Goal: Task Accomplishment & Management: Complete application form

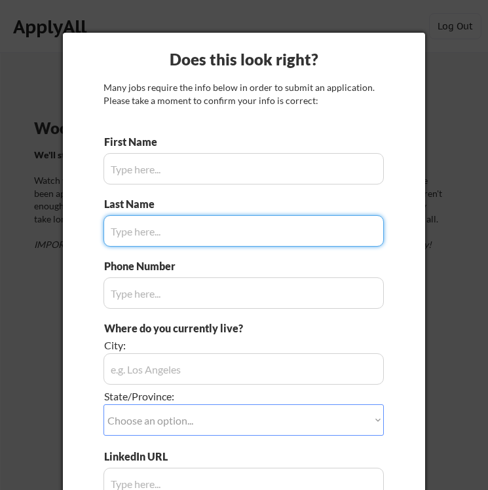
click at [252, 175] on input "input" at bounding box center [243, 168] width 280 height 31
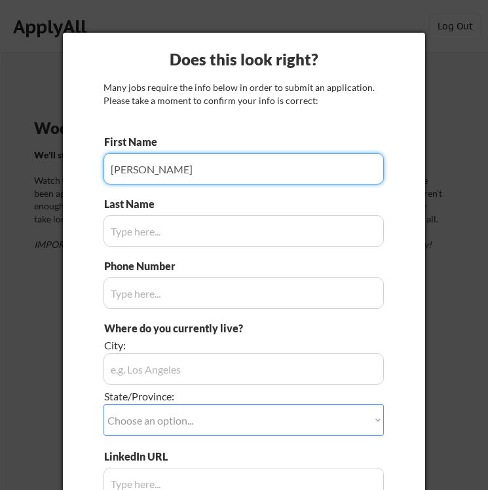
type input "[PERSON_NAME]"
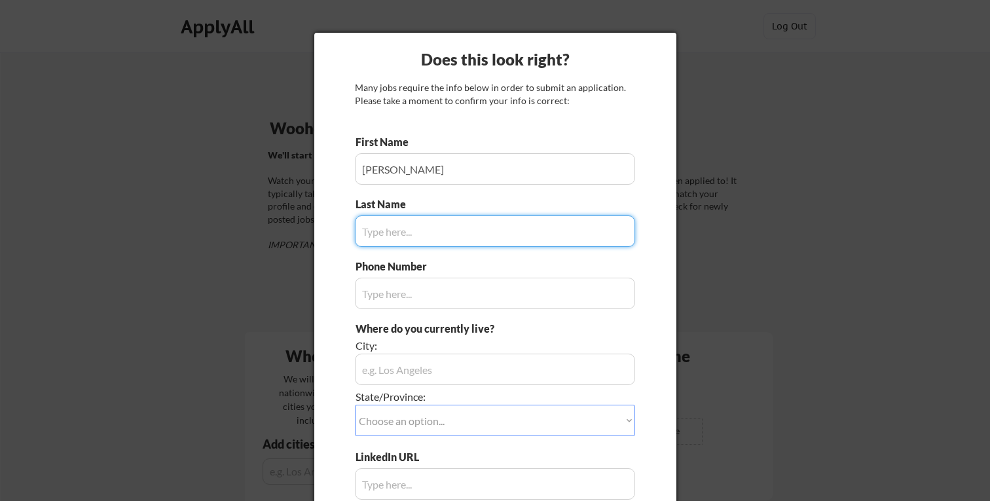
click at [403, 236] on input "input" at bounding box center [495, 230] width 280 height 31
type input "Co"
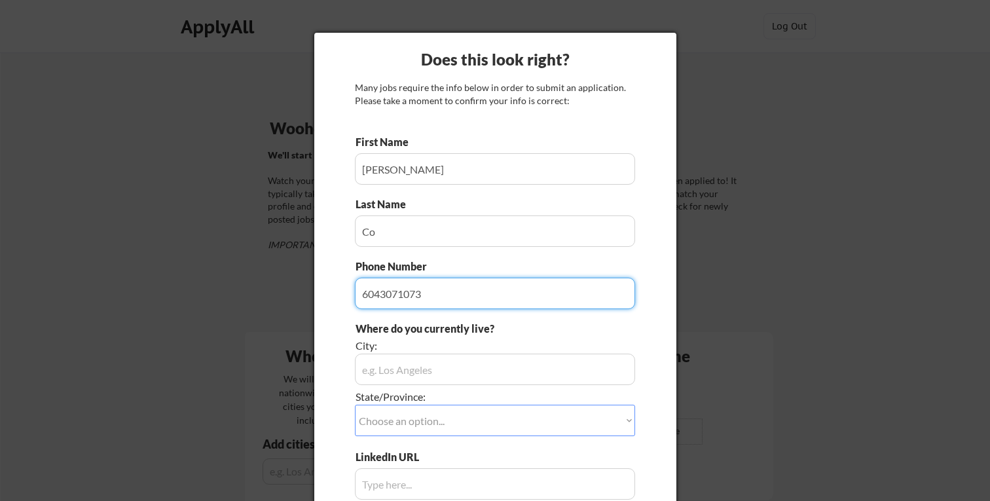
type input "6043071073"
type input "6043071072"
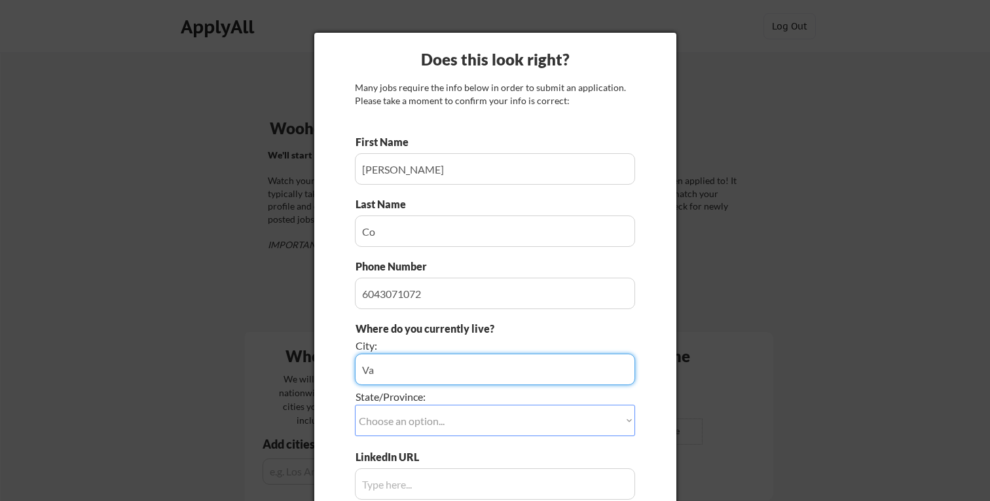
type input "V"
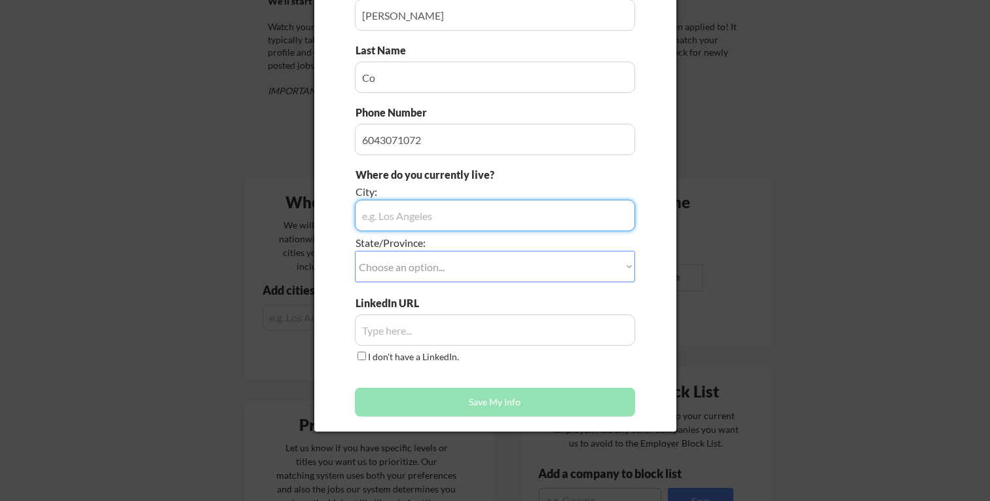
scroll to position [160, 0]
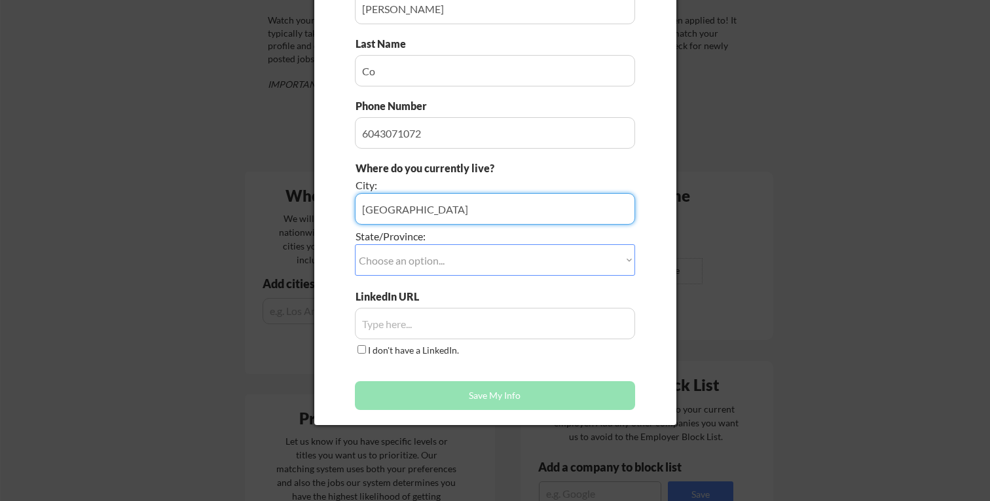
type input "[GEOGRAPHIC_DATA]"
click at [445, 274] on select "Choose an option... Other/Not Applicable [US_STATE] [US_STATE] [GEOGRAPHIC_DATA…" at bounding box center [495, 259] width 280 height 31
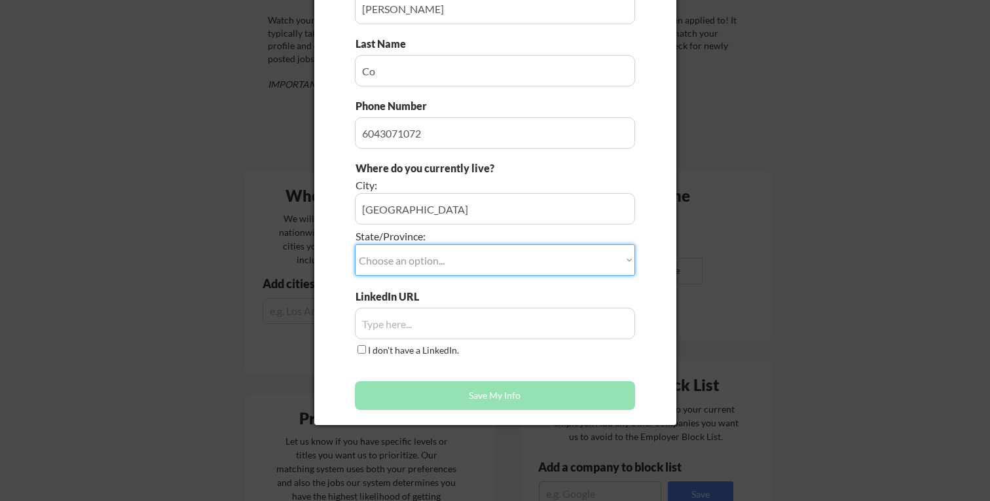
select select ""[GEOGRAPHIC_DATA]""
click at [355, 244] on select "Choose an option... Other/Not Applicable [US_STATE] [US_STATE] [GEOGRAPHIC_DATA…" at bounding box center [495, 259] width 280 height 31
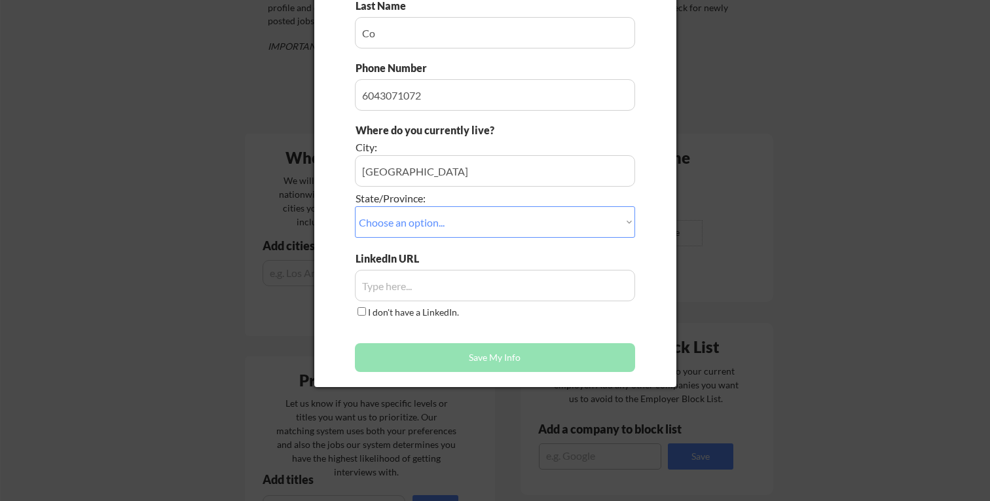
scroll to position [208, 0]
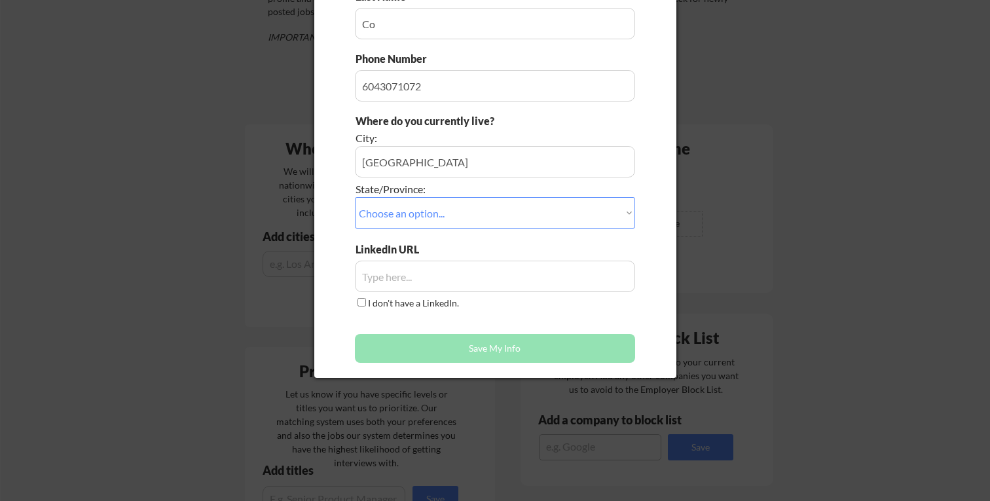
click at [443, 278] on input "input" at bounding box center [495, 276] width 280 height 31
paste input "[URL][DOMAIN_NAME]"
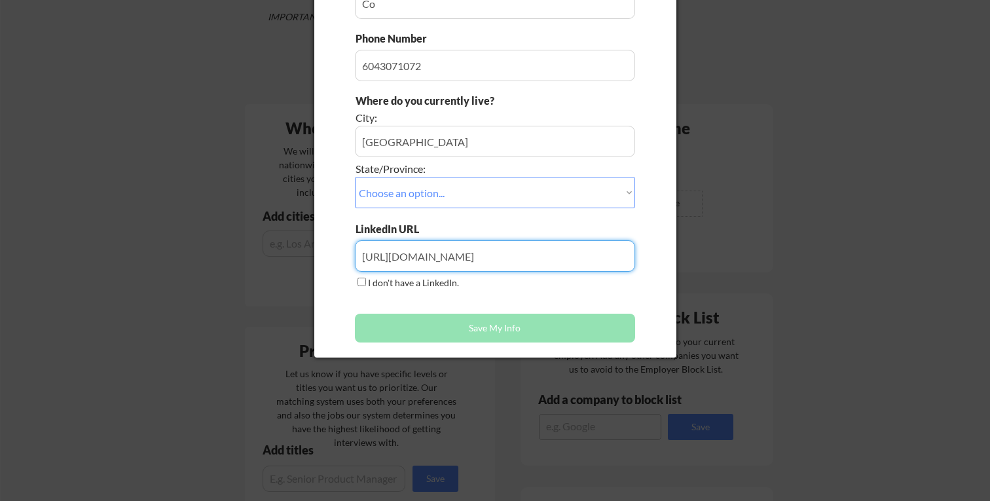
scroll to position [236, 0]
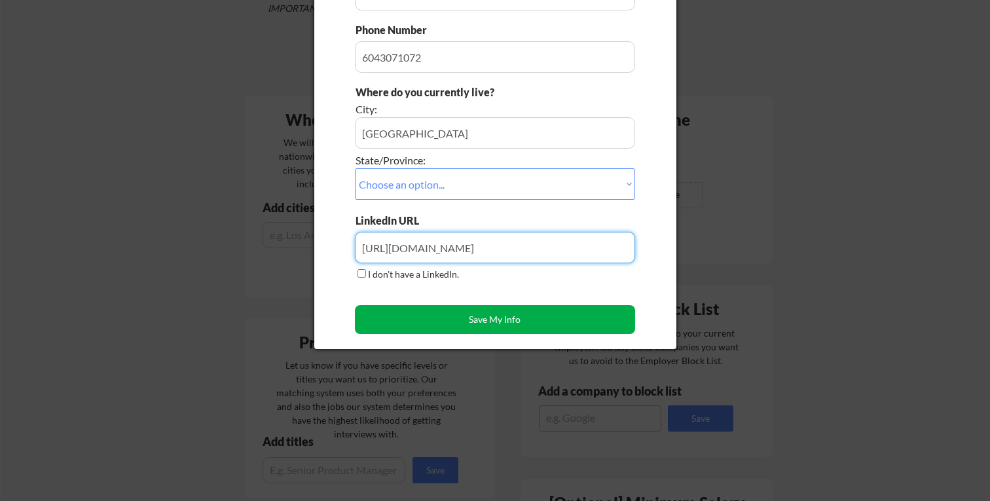
type input "[URL][DOMAIN_NAME]"
click at [412, 321] on button "Save My Info" at bounding box center [495, 319] width 280 height 29
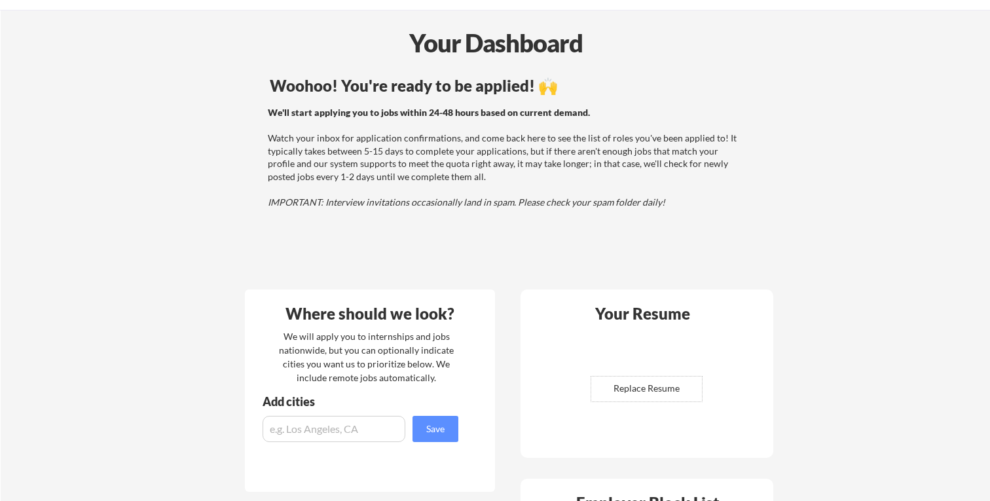
scroll to position [43, 0]
click at [487, 386] on input "file" at bounding box center [646, 388] width 111 height 25
type input "C:\fakepath\[PERSON_NAME].pdf"
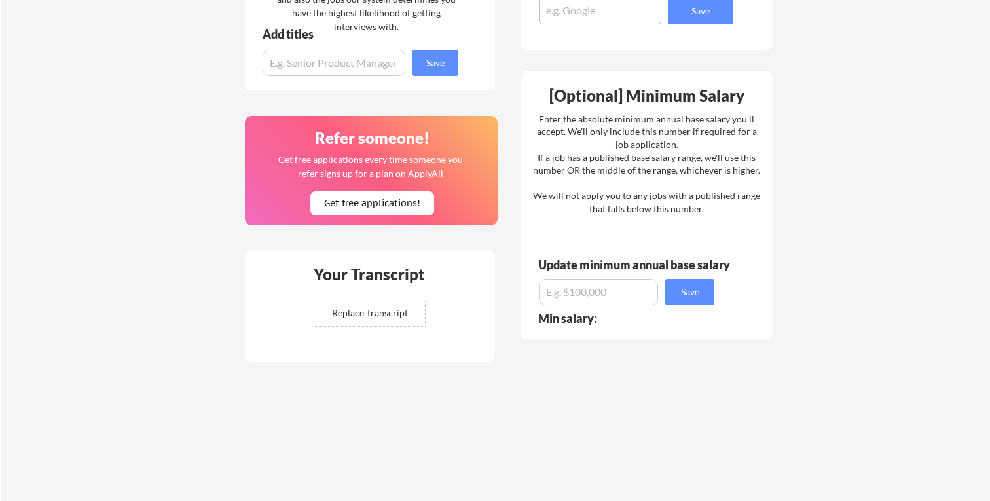
scroll to position [650, 0]
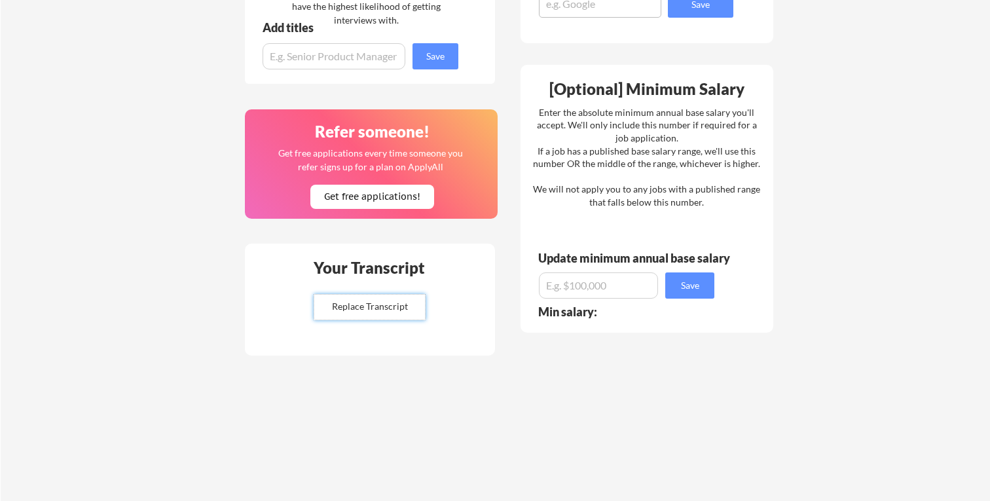
click at [377, 308] on input "file" at bounding box center [369, 307] width 111 height 25
type input "C:\fakepath\[PERSON_NAME].pdf"
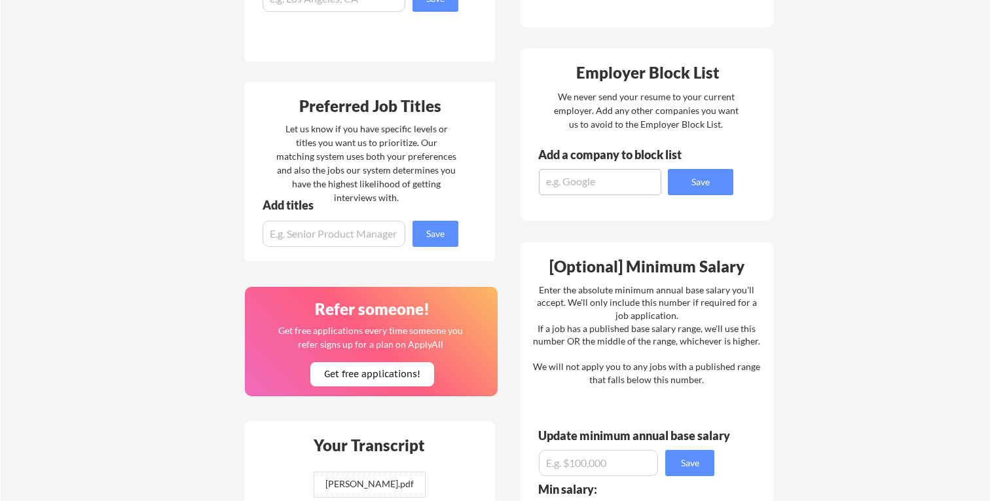
scroll to position [583, 0]
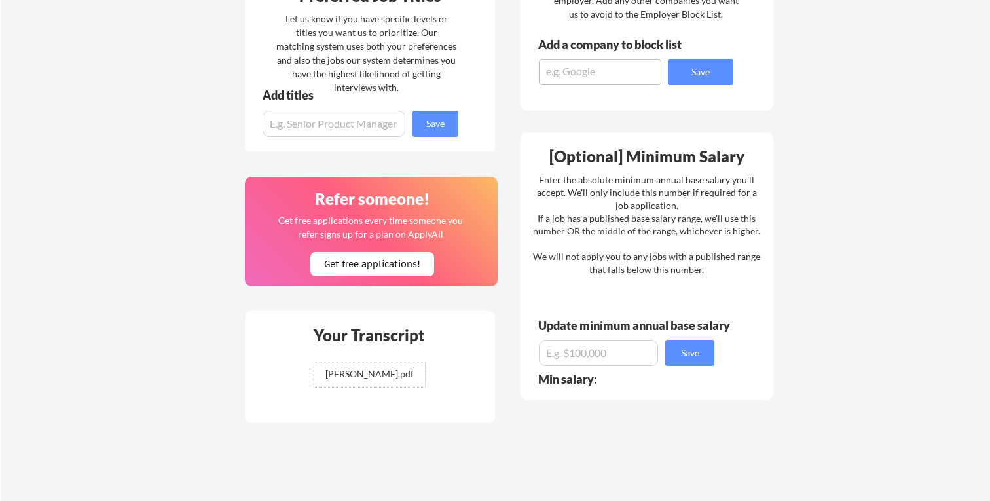
click at [458, 382] on div "Your Transcript [PERSON_NAME].pdf ✅ Replaced!" at bounding box center [370, 367] width 250 height 112
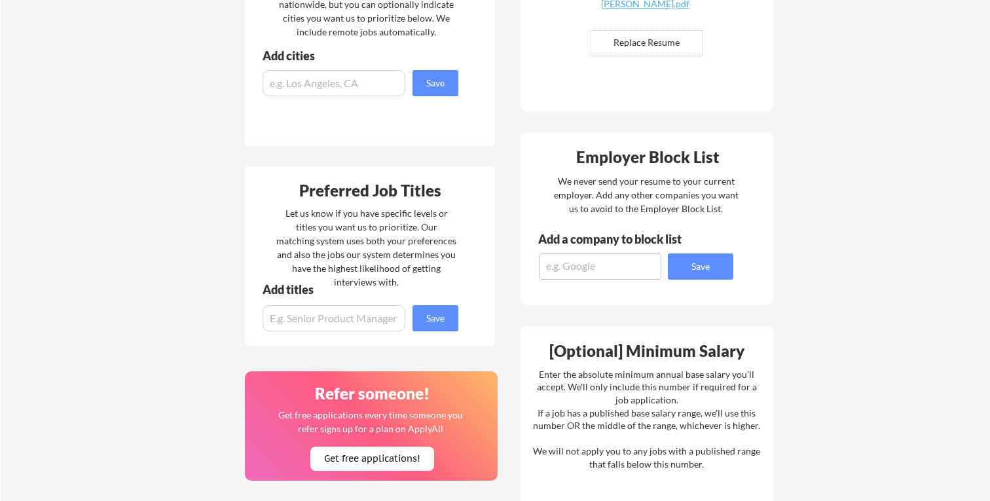
scroll to position [388, 0]
click at [369, 322] on input "input" at bounding box center [334, 319] width 143 height 26
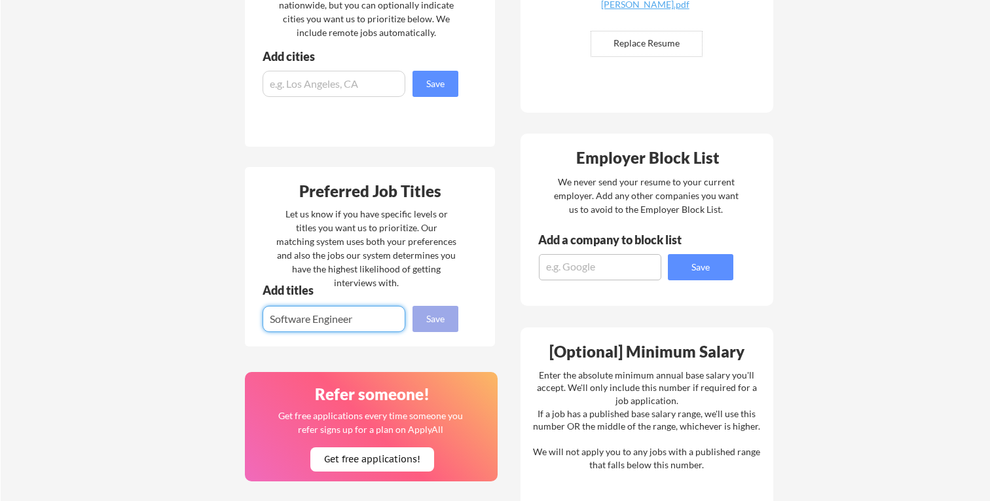
type input "Software Engineer"
click at [430, 324] on button "Save" at bounding box center [436, 319] width 46 height 26
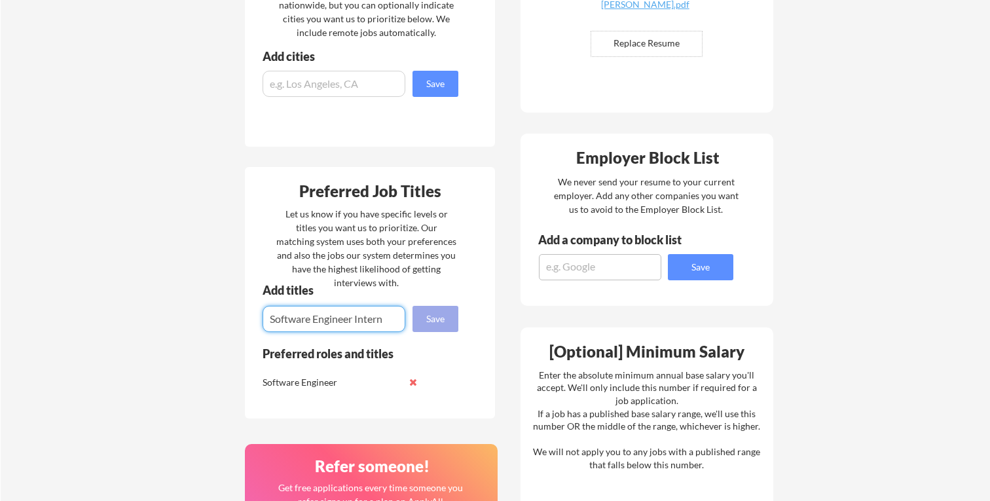
type input "Software Engineer Intern"
click at [435, 318] on button "Save" at bounding box center [436, 319] width 46 height 26
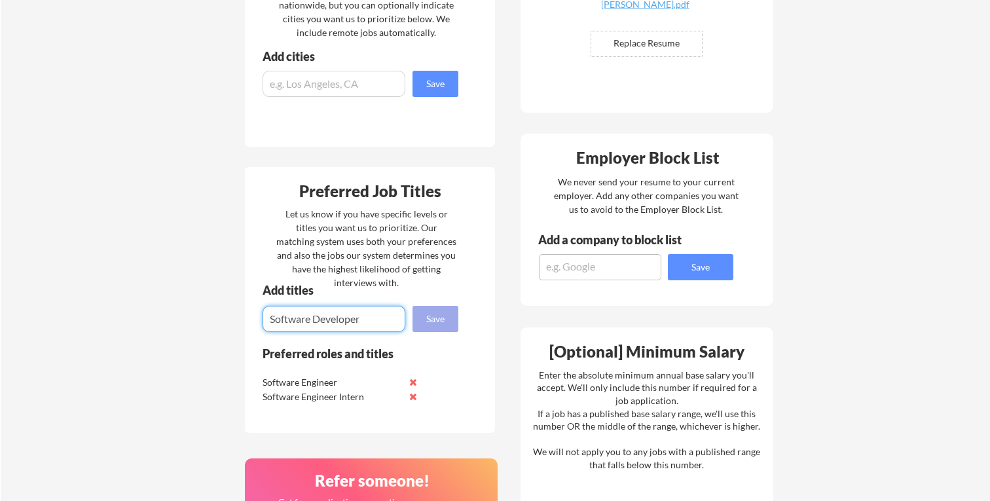
type input "Software Developer"
click at [441, 316] on button "Save" at bounding box center [436, 319] width 46 height 26
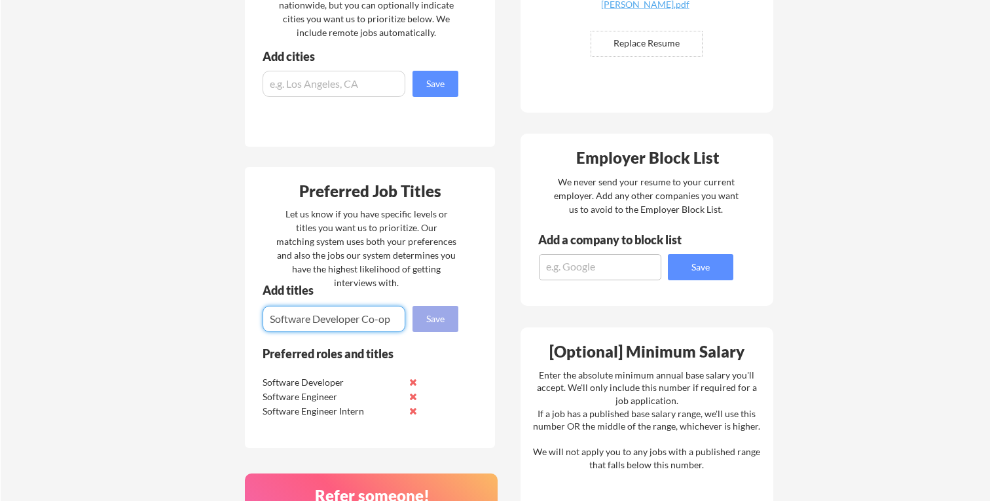
type input "Software Developer Co-op"
click at [442, 318] on button "Save" at bounding box center [436, 319] width 46 height 26
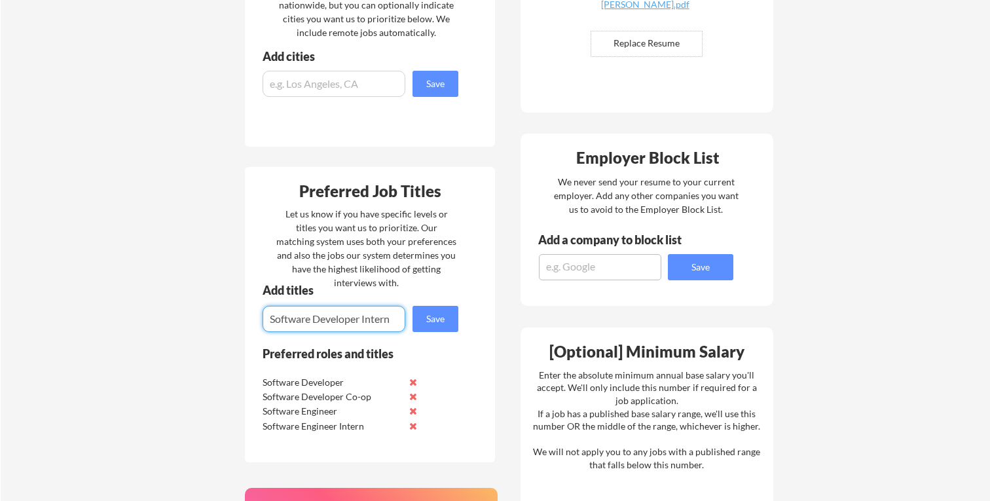
type input "Software Developer Intern"
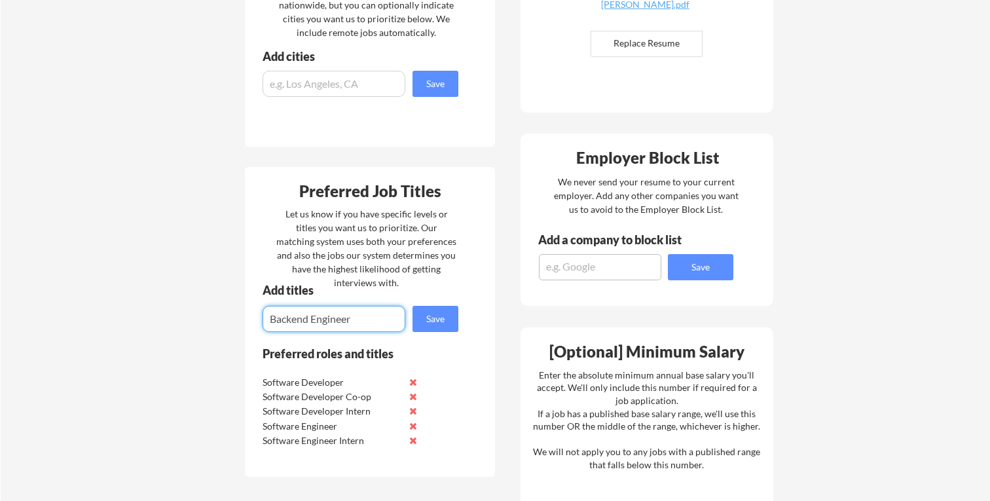
type input "Backend Engineer"
type input "Frontend Engineer"
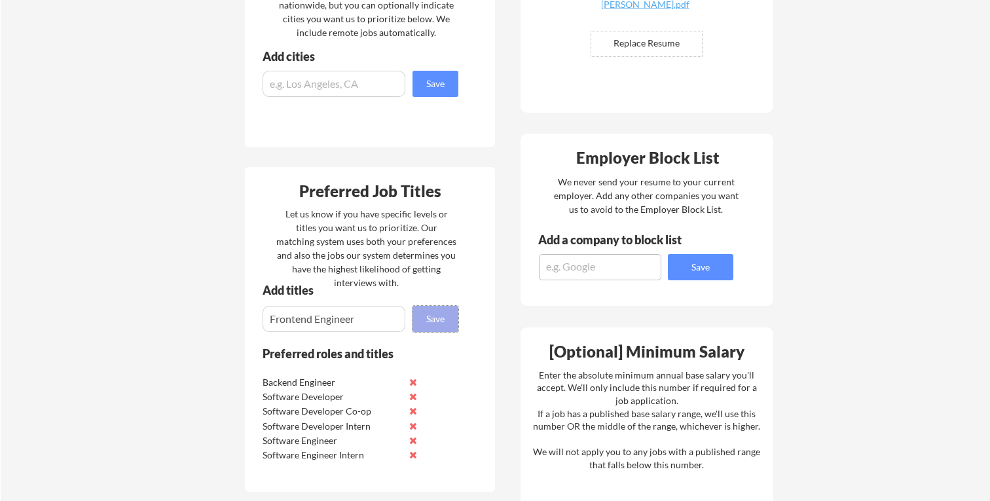
click at [435, 322] on button "Save" at bounding box center [436, 319] width 46 height 26
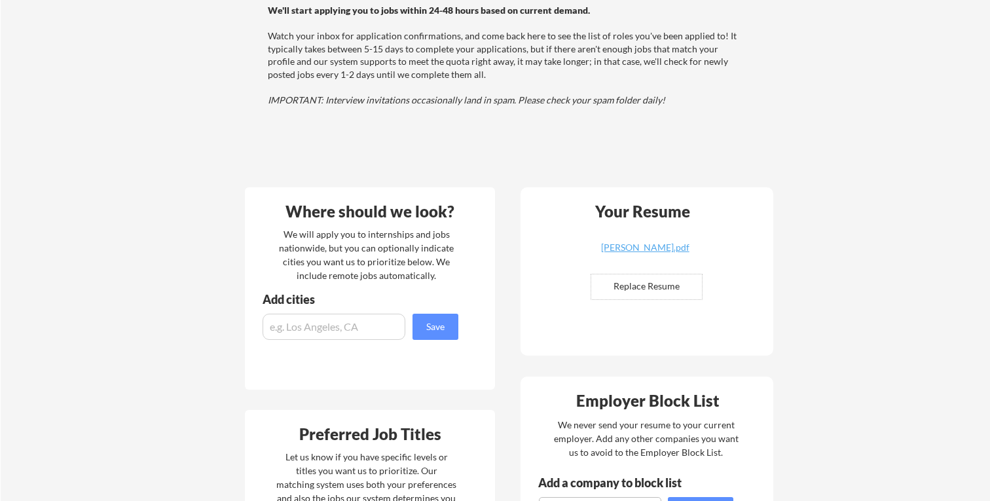
scroll to position [0, 0]
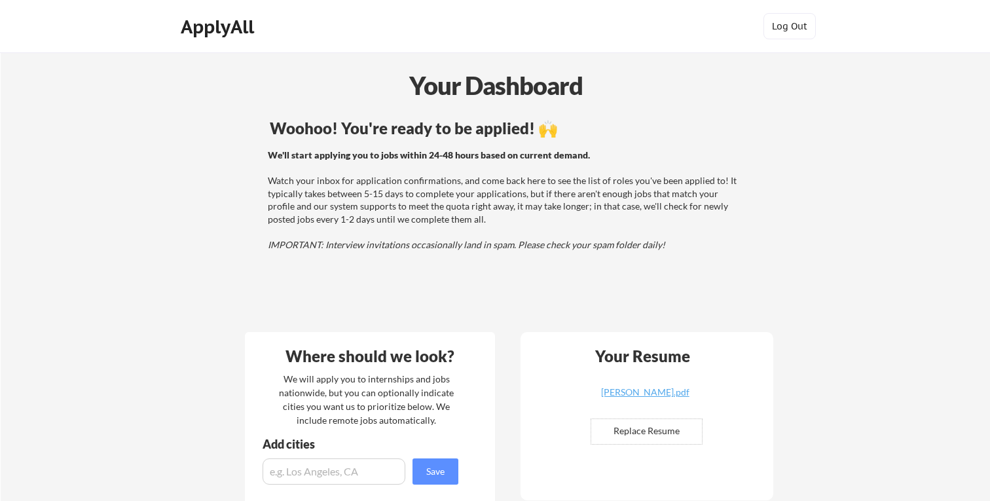
click at [424, 213] on div "We'll start applying you to jobs within 24-48 hours based on current demand. Wa…" at bounding box center [504, 200] width 472 height 103
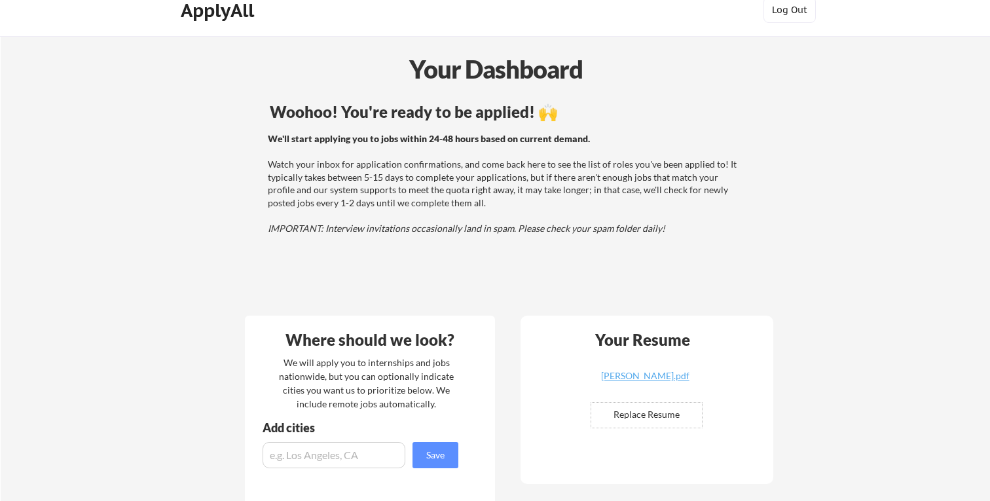
scroll to position [18, 0]
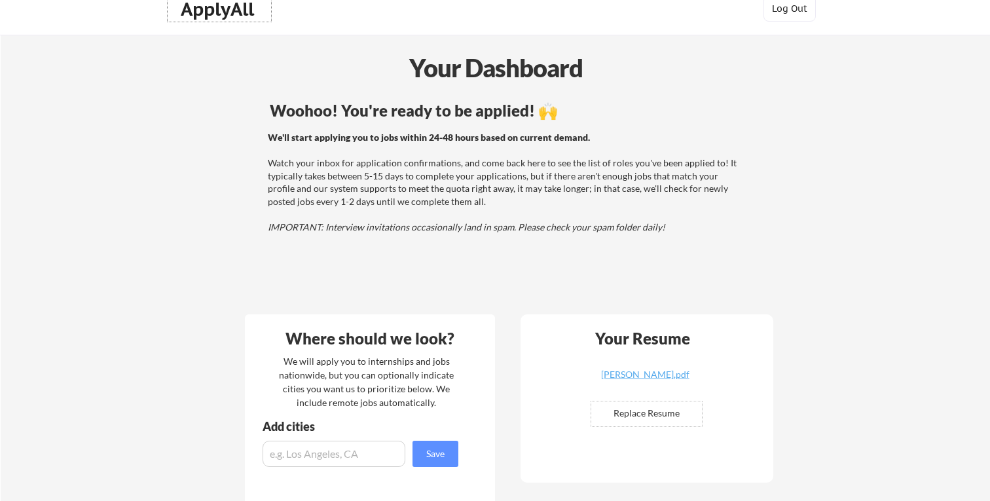
click at [229, 12] on div "ApplyAll" at bounding box center [219, 9] width 77 height 22
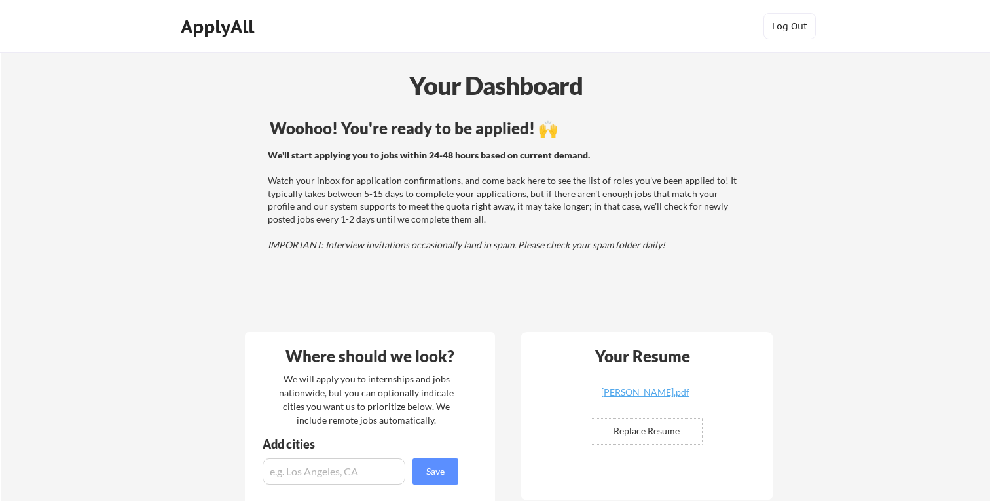
click at [487, 93] on div "Your Dashboard" at bounding box center [495, 85] width 989 height 37
click at [221, 35] on div "ApplyAll" at bounding box center [219, 27] width 77 height 22
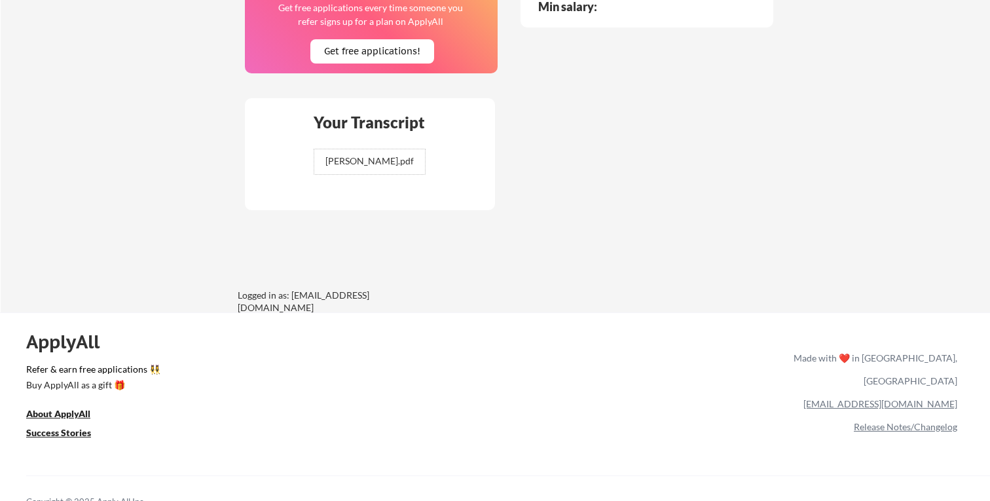
scroll to position [976, 0]
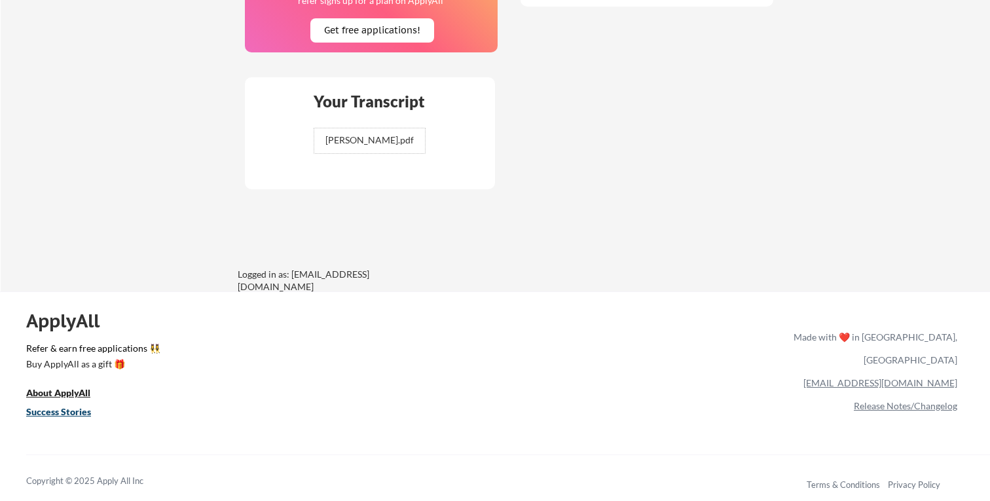
click at [71, 413] on u "Success Stories" at bounding box center [58, 411] width 65 height 11
